Goal: Transaction & Acquisition: Purchase product/service

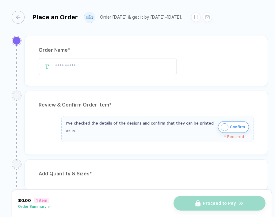
type input "**********"
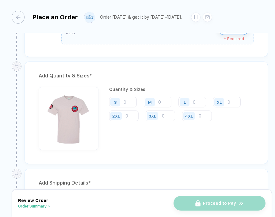
scroll to position [223, 0]
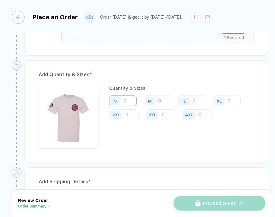
click at [127, 96] on input "number" at bounding box center [123, 101] width 28 height 11
click at [160, 99] on input "number" at bounding box center [158, 101] width 28 height 11
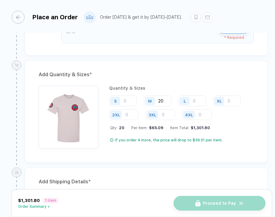
type input "20"
click at [192, 98] on div "L" at bounding box center [185, 101] width 14 height 11
click at [194, 99] on input "number" at bounding box center [192, 101] width 28 height 11
type input "20"
click at [167, 100] on input "20" at bounding box center [158, 101] width 28 height 11
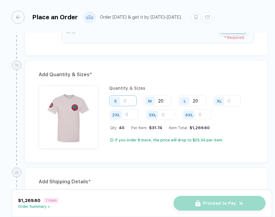
type input "2"
type input "15"
click at [124, 99] on input "number" at bounding box center [123, 101] width 28 height 11
type input "1"
type input "10"
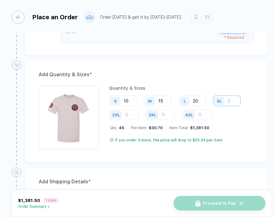
click at [232, 104] on input "number" at bounding box center [227, 101] width 28 height 11
type input "4"
type input "5"
click at [205, 98] on input "20" at bounding box center [192, 101] width 28 height 11
type input "2"
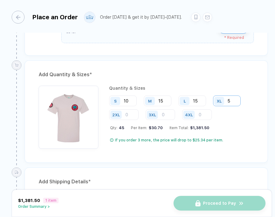
type input "15"
click at [237, 101] on input "5" at bounding box center [227, 101] width 28 height 11
click at [198, 100] on input "15" at bounding box center [192, 101] width 28 height 11
click at [232, 100] on input "5" at bounding box center [227, 101] width 28 height 11
type input "10"
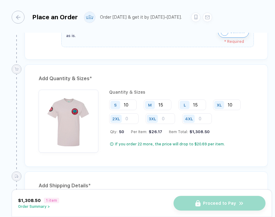
scroll to position [213, 0]
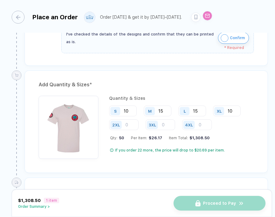
click at [203, 18] on div at bounding box center [208, 16] width 10 height 10
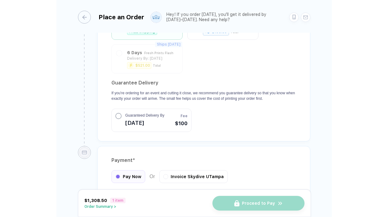
scroll to position [528, 0]
